Goal: Transaction & Acquisition: Purchase product/service

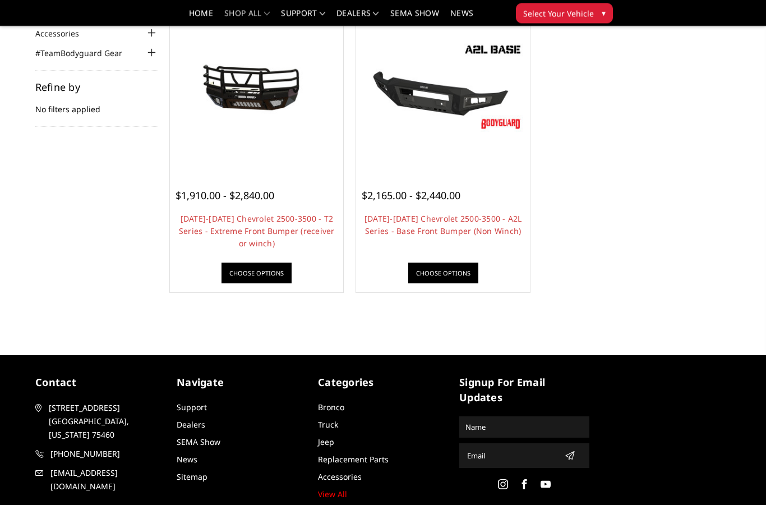
scroll to position [138, 0]
click at [447, 222] on link "[DATE]-[DATE] Chevrolet 2500-3500 - A2L Series - Base Front Bumper (Non Winch)" at bounding box center [444, 224] width 158 height 23
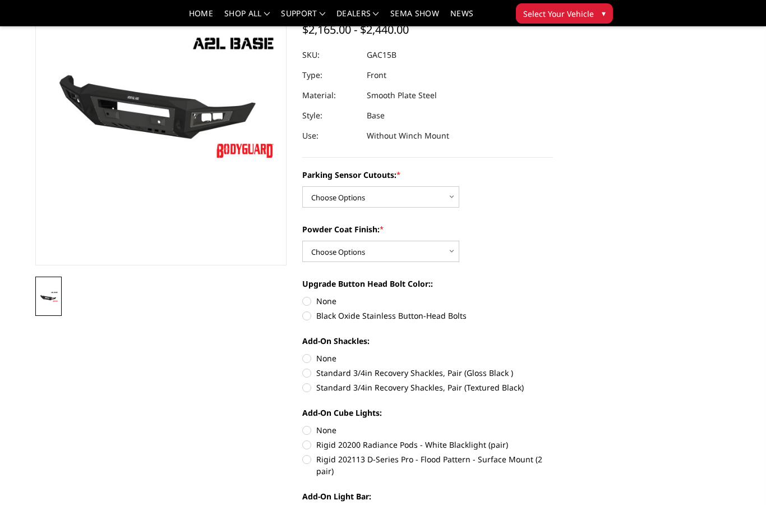
scroll to position [127, 0]
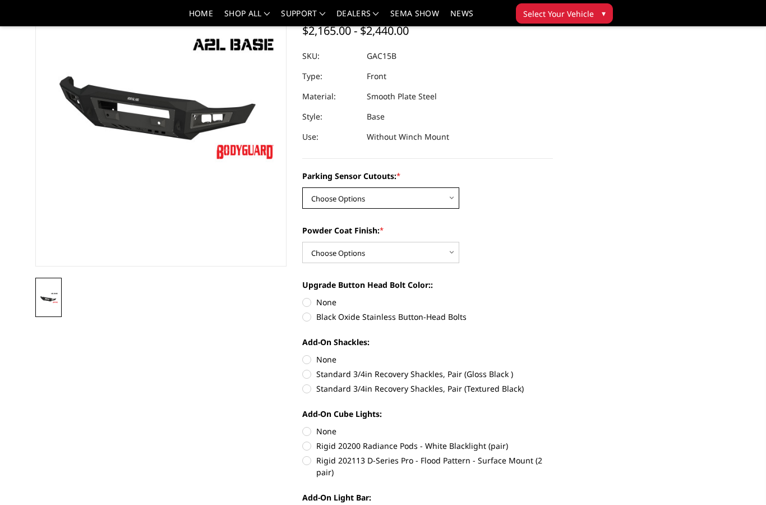
click at [444, 197] on select "Choose Options WITH Parking Sensor Cutouts WITHOUT Parking Sensor Cutouts" at bounding box center [380, 197] width 157 height 21
select select "3880"
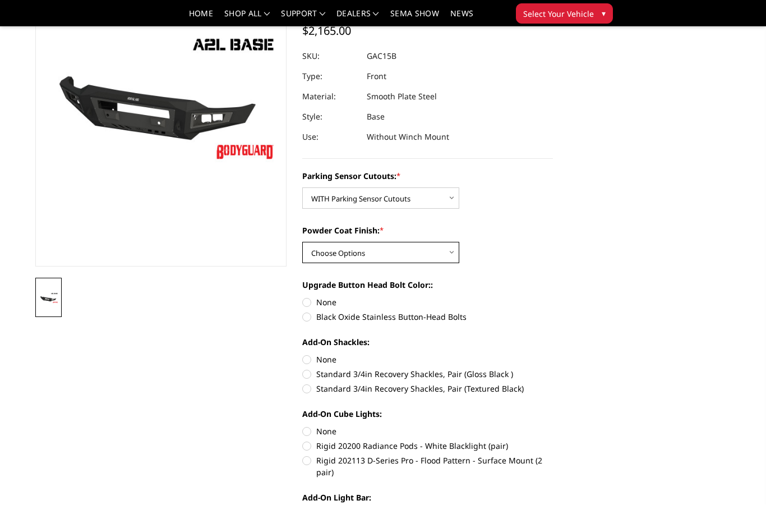
click at [447, 253] on select "Choose Options Bare Metal Textured Black Powder Coat" at bounding box center [380, 252] width 157 height 21
select select "3883"
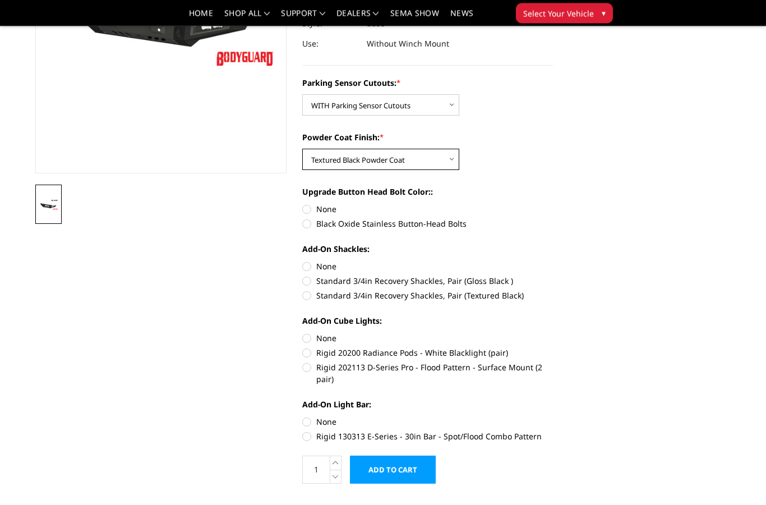
scroll to position [220, 0]
click at [448, 226] on label "Black Oxide Stainless Button-Head Bolts" at bounding box center [427, 224] width 251 height 12
click at [553, 204] on input "Black Oxide Stainless Button-Head Bolts" at bounding box center [553, 203] width 1 height 1
radio input "true"
click at [445, 292] on label "Standard 3/4in Recovery Shackles, Pair (Textured Black)" at bounding box center [427, 295] width 251 height 12
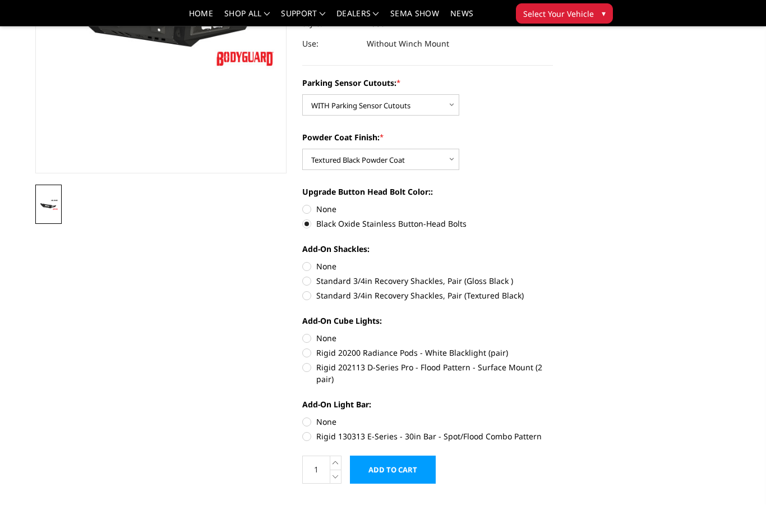
click at [553, 275] on input "Standard 3/4in Recovery Shackles, Pair (Textured Black)" at bounding box center [553, 275] width 1 height 1
radio input "true"
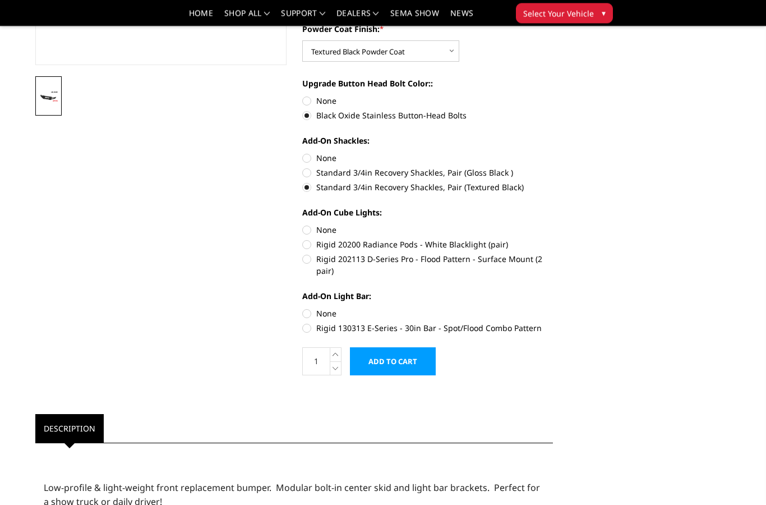
scroll to position [333, 0]
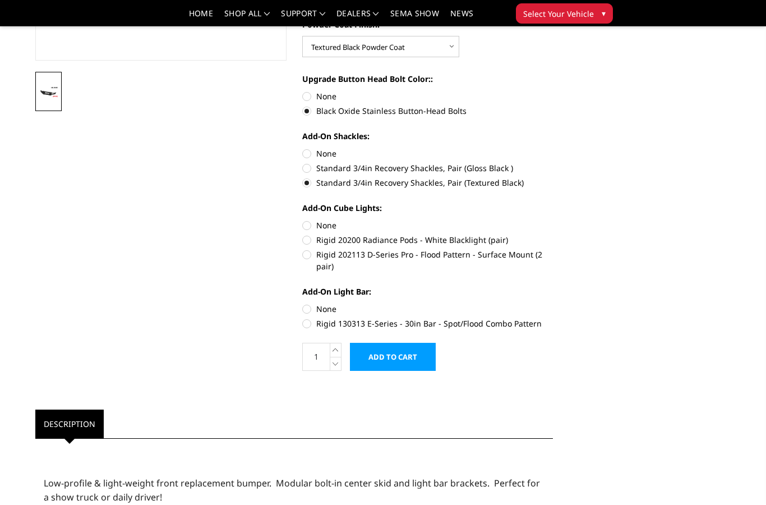
click at [439, 254] on label "Rigid 202113 D-Series Pro - Flood Pattern - Surface Mount (2 pair)" at bounding box center [427, 261] width 251 height 24
click at [553, 234] on input "Rigid 202113 D-Series Pro - Flood Pattern - Surface Mount (2 pair)" at bounding box center [553, 234] width 1 height 1
radio input "true"
click at [443, 325] on label "Rigid 130313 E-Series - 30in Bar - Spot/Flood Combo Pattern" at bounding box center [427, 324] width 251 height 12
click at [553, 304] on input "Rigid 130313 E-Series - 30in Bar - Spot/Flood Combo Pattern" at bounding box center [553, 303] width 1 height 1
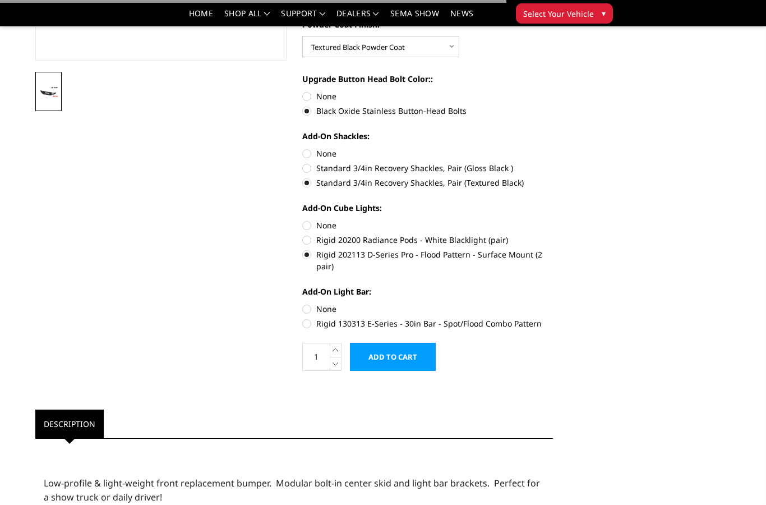
radio input "true"
click at [401, 359] on input "Add to Cart" at bounding box center [393, 357] width 86 height 28
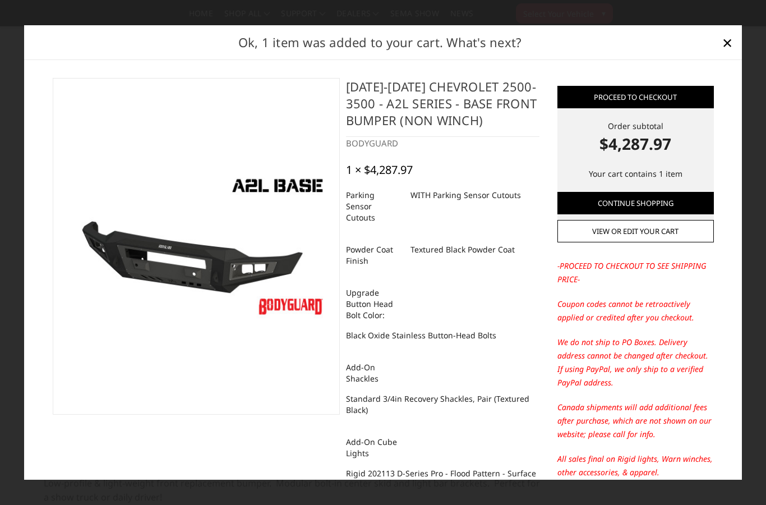
click at [723, 54] on span "×" at bounding box center [728, 42] width 10 height 24
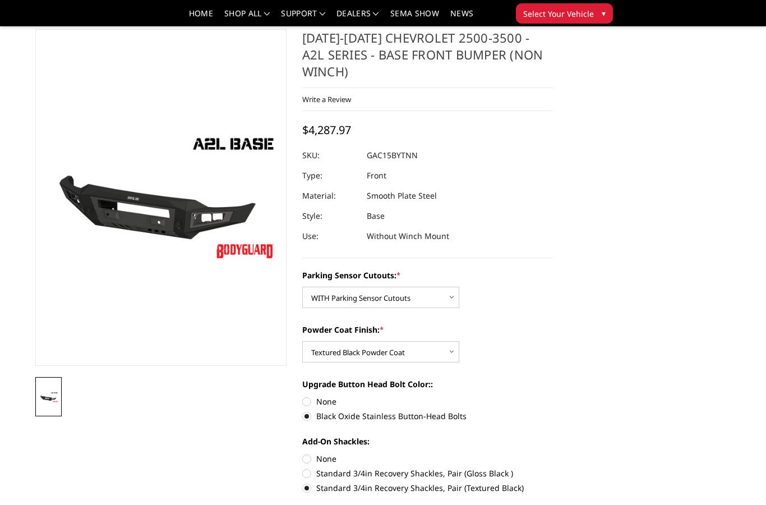
scroll to position [0, 0]
